Goal: Task Accomplishment & Management: Manage account settings

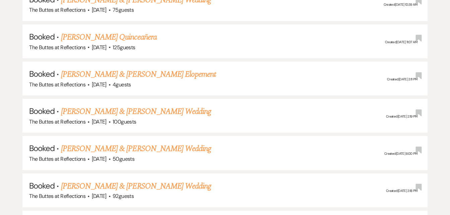
scroll to position [631, 0]
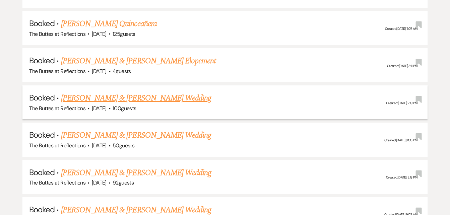
click at [97, 99] on link "[PERSON_NAME] & [PERSON_NAME] Wedding" at bounding box center [136, 98] width 150 height 12
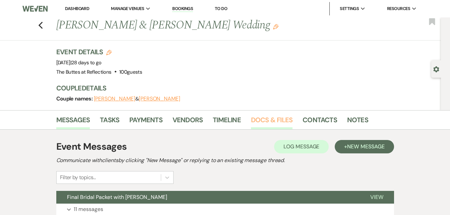
click at [265, 120] on link "Docs & Files" at bounding box center [272, 122] width 42 height 15
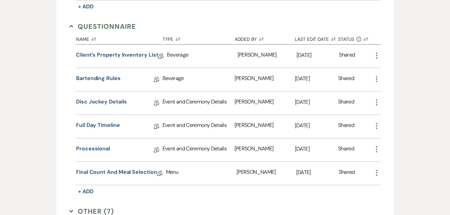
scroll to position [550, 0]
click at [96, 100] on link "Disc Jockey Details" at bounding box center [101, 102] width 51 height 10
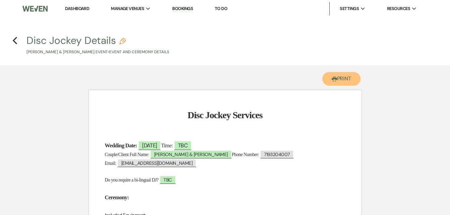
click at [340, 78] on button "Printer Print" at bounding box center [342, 79] width 39 height 14
click at [14, 40] on use "button" at bounding box center [15, 40] width 4 height 7
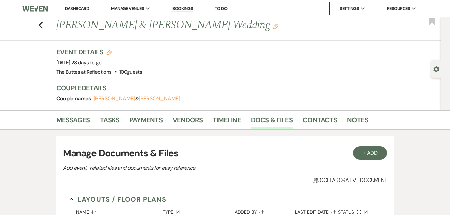
scroll to position [550, 0]
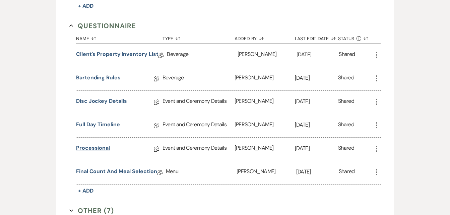
click at [91, 148] on link "Processional" at bounding box center [93, 149] width 34 height 10
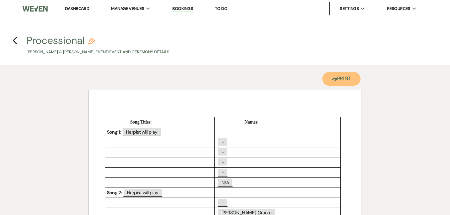
click at [342, 77] on button "Printer Print" at bounding box center [342, 79] width 39 height 14
click at [17, 42] on icon "Previous" at bounding box center [14, 41] width 5 height 8
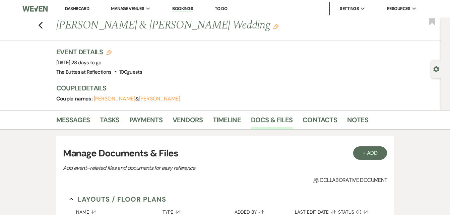
scroll to position [550, 0]
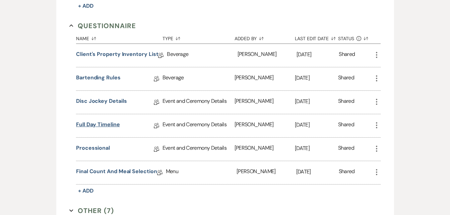
click at [94, 124] on link "Full Day Timeline" at bounding box center [98, 126] width 44 height 10
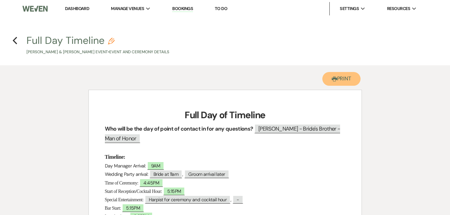
click at [341, 78] on button "Printer Print" at bounding box center [342, 79] width 39 height 14
